Goal: Task Accomplishment & Management: Manage account settings

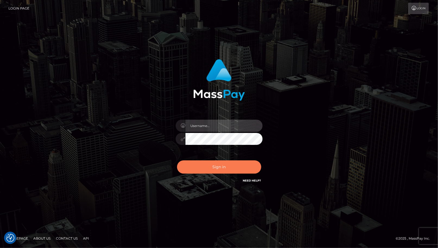
type input "cheli"
click at [214, 170] on button "Sign in" at bounding box center [219, 166] width 84 height 13
type input "cheli"
click at [205, 165] on button "Sign in" at bounding box center [219, 166] width 84 height 13
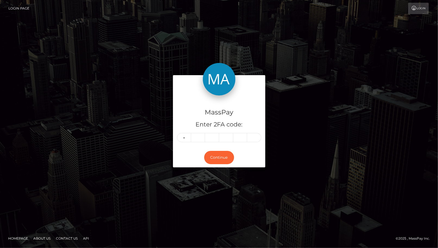
type input "2"
type input "9"
type input "4"
type input "3"
type input "8"
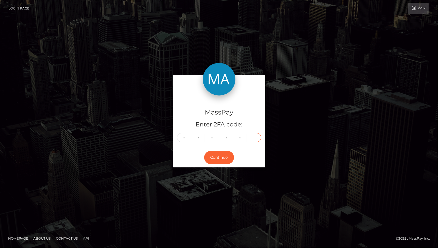
type input "3"
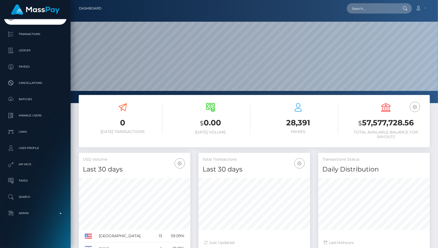
scroll to position [96, 112]
